Goal: Task Accomplishment & Management: Use online tool/utility

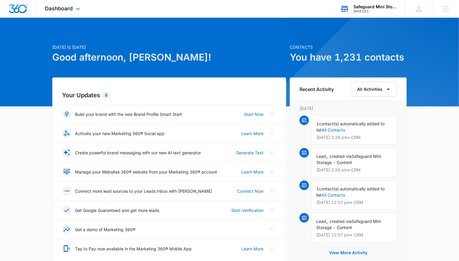
click at [373, 11] on div "M49183" at bounding box center [375, 11] width 43 height 4
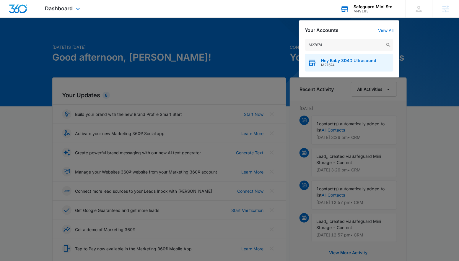
type input "M27674"
click at [330, 58] on div "Hey Baby 3D4D Ultrasound M27674" at bounding box center [349, 63] width 89 height 18
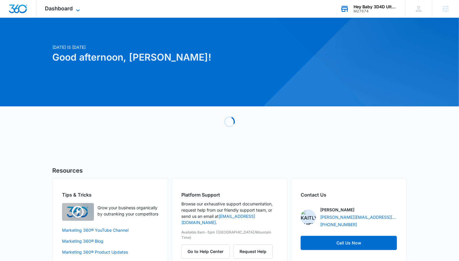
click at [55, 9] on span "Dashboard" at bounding box center [59, 8] width 28 height 6
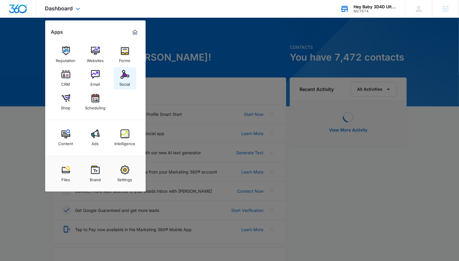
click at [121, 77] on img at bounding box center [125, 74] width 9 height 9
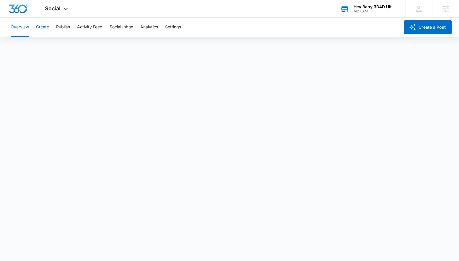
click at [43, 26] on button "Create" at bounding box center [42, 27] width 13 height 19
click at [53, 48] on button "Approvals" at bounding box center [58, 45] width 20 height 17
click at [56, 28] on div "Overview Create Publish Activity Feed Social Inbox Analytics Settings" at bounding box center [203, 27] width 393 height 19
click at [57, 28] on button "Publish" at bounding box center [63, 27] width 14 height 19
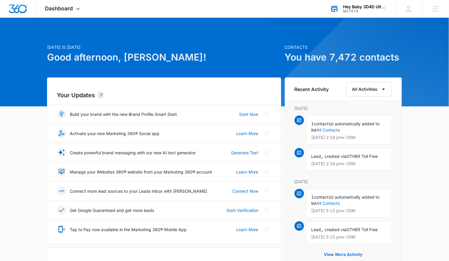
click at [345, 7] on div "Hey Baby 3D4D Ultrasound" at bounding box center [364, 6] width 43 height 5
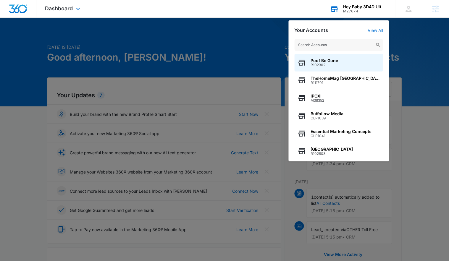
type input "[URL][DOMAIN_NAME]"
paste input "M51349"
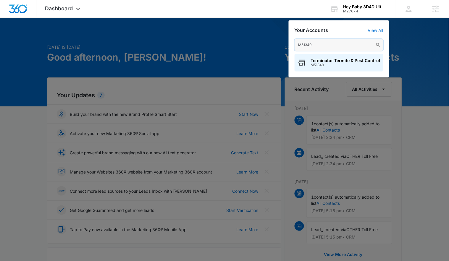
type input "M51349"
click at [308, 59] on div "Terminator Termite & Pest Control M51349" at bounding box center [338, 63] width 89 height 18
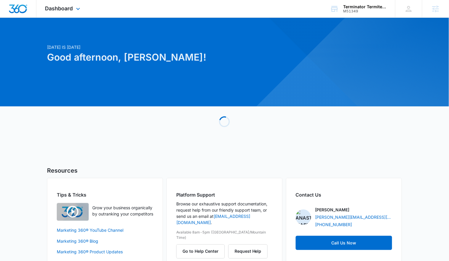
click at [70, 12] on div "Dashboard Apps Reputation Websites Forms CRM Email Social Content Ads Intellige…" at bounding box center [63, 8] width 54 height 17
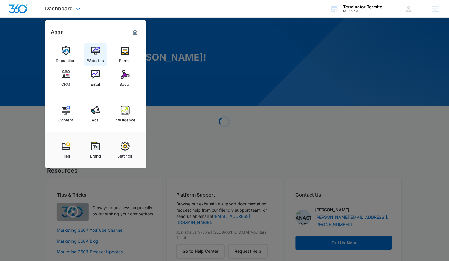
click at [90, 55] on div "Websites" at bounding box center [95, 59] width 17 height 8
